Goal: Transaction & Acquisition: Purchase product/service

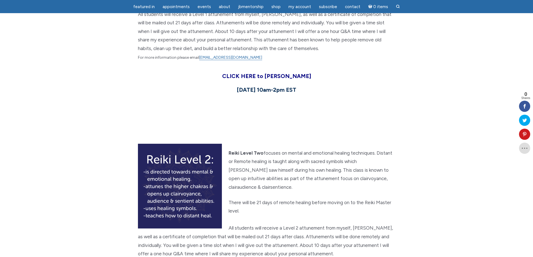
scroll to position [308, 0]
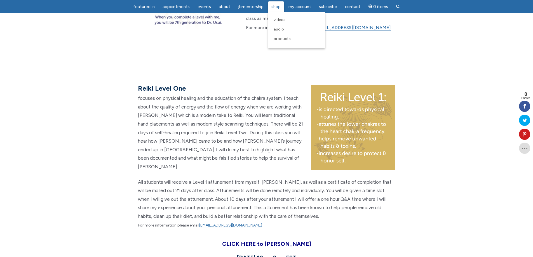
click at [276, 5] on span "Shop" at bounding box center [275, 6] width 9 height 5
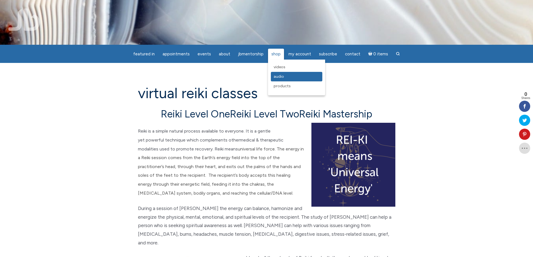
click at [280, 76] on span "Audio" at bounding box center [279, 76] width 10 height 5
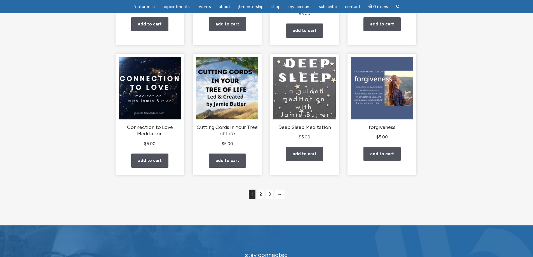
scroll to position [448, 0]
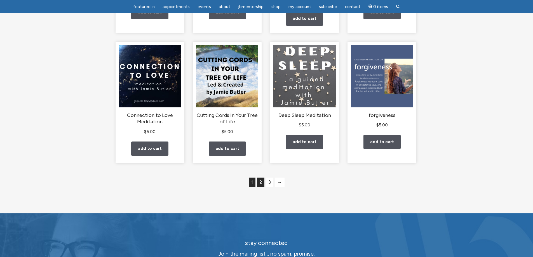
click at [262, 183] on link "2" at bounding box center [260, 183] width 7 height 10
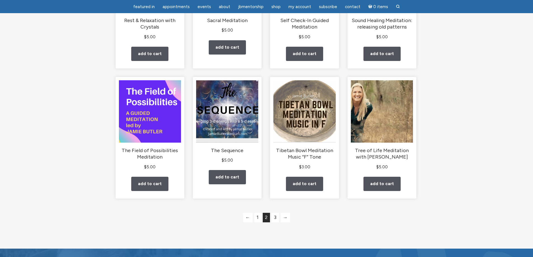
scroll to position [476, 0]
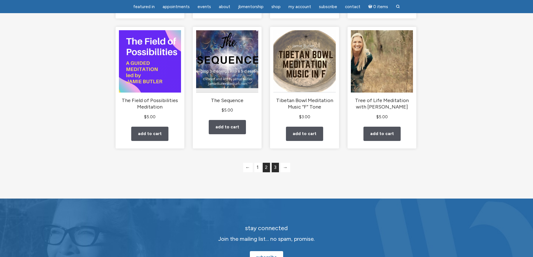
click at [276, 169] on link "3" at bounding box center [275, 168] width 7 height 10
